Goal: Task Accomplishment & Management: Manage account settings

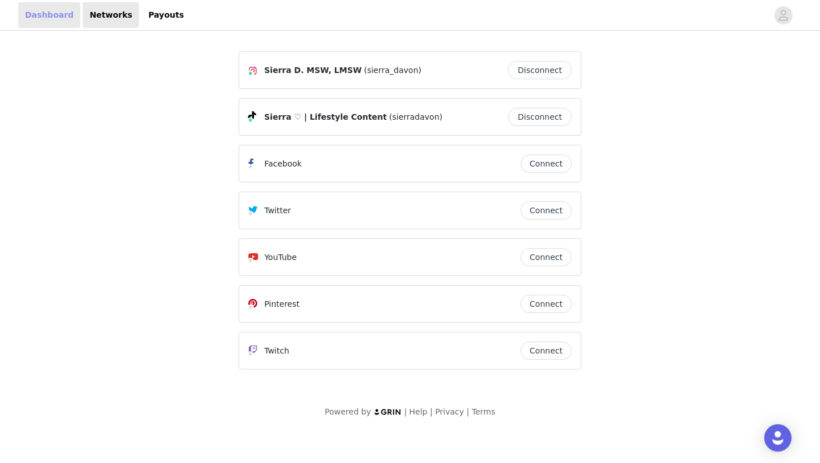
click at [53, 13] on link "Dashboard" at bounding box center [49, 15] width 62 height 26
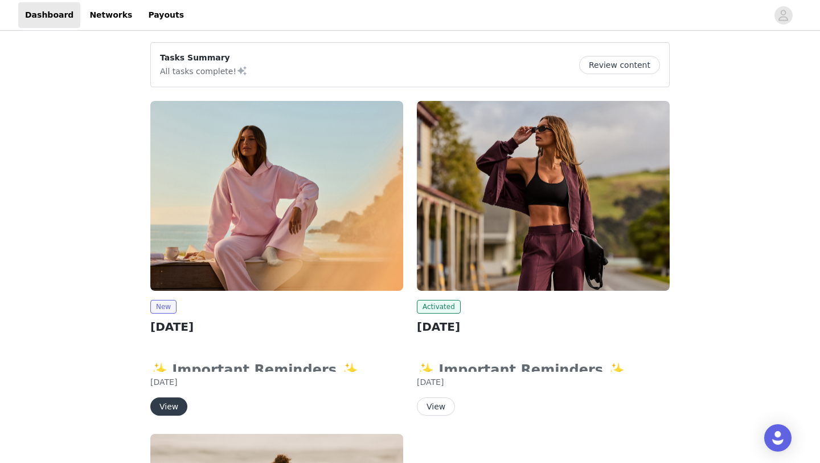
click at [633, 63] on button "Review content" at bounding box center [619, 65] width 81 height 18
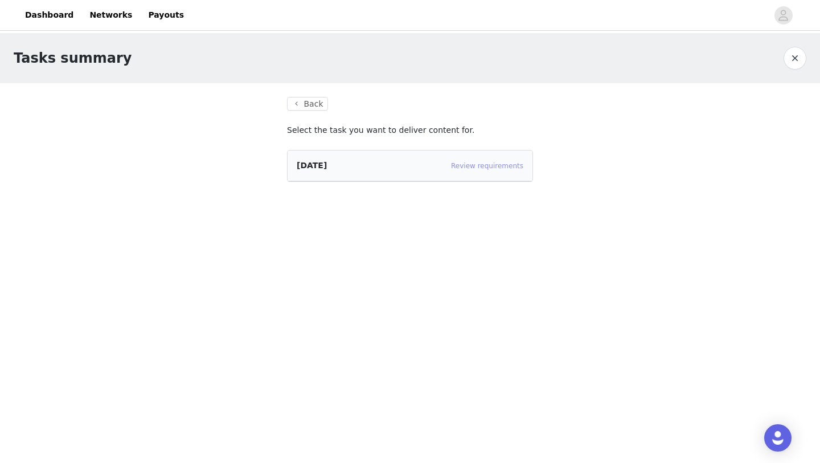
click at [471, 162] on link "Review requirements" at bounding box center [487, 166] width 72 height 8
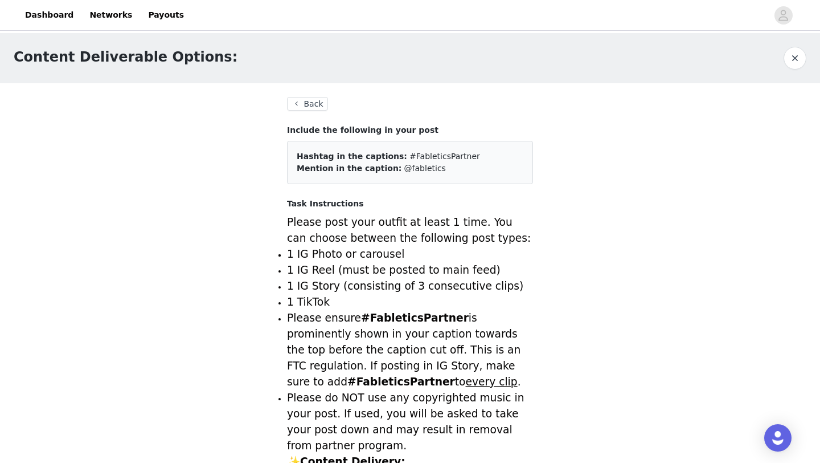
click at [305, 104] on button "Back" at bounding box center [307, 104] width 41 height 14
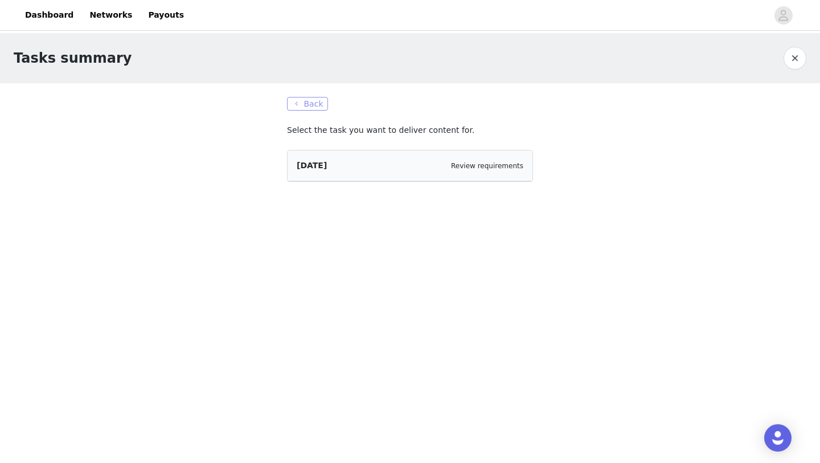
click at [305, 104] on button "Back" at bounding box center [307, 104] width 41 height 14
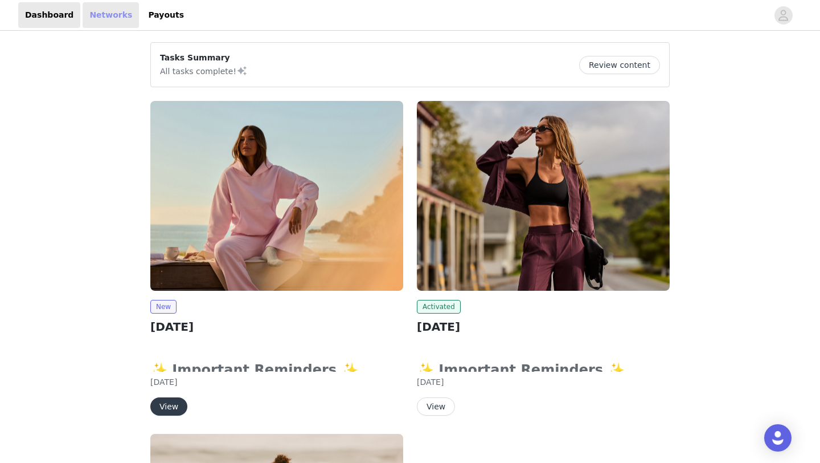
click at [116, 14] on link "Networks" at bounding box center [111, 15] width 56 height 26
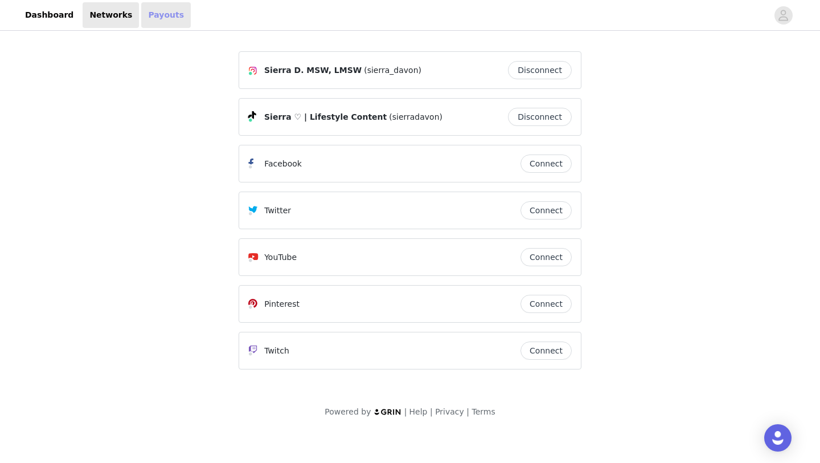
click at [146, 15] on link "Payouts" at bounding box center [166, 15] width 50 height 26
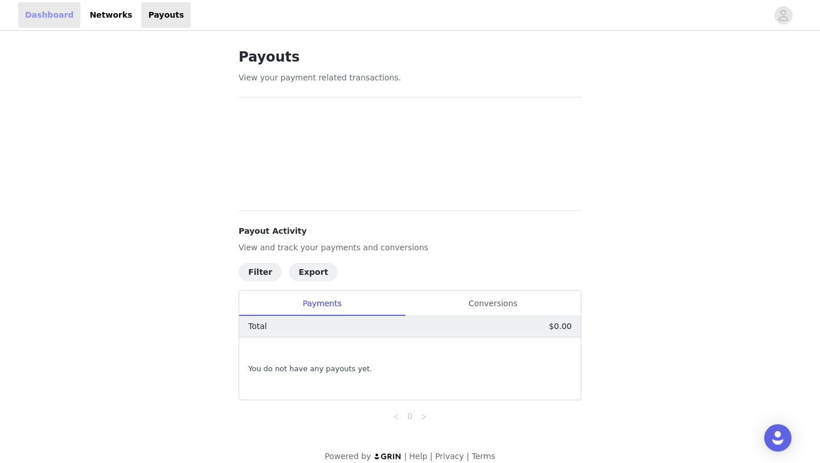
click at [21, 24] on link "Dashboard" at bounding box center [49, 15] width 62 height 26
